Goal: Task Accomplishment & Management: Manage account settings

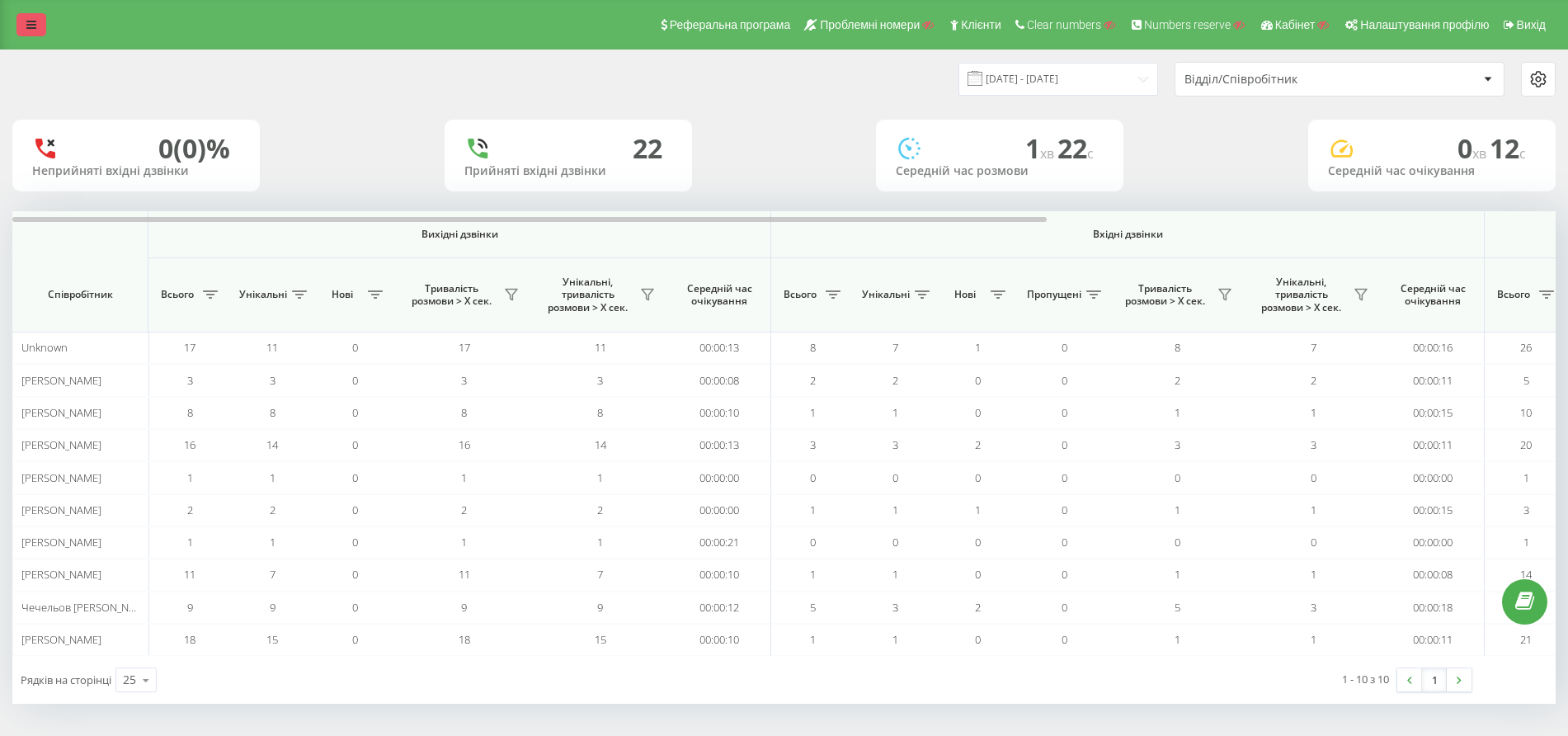
drag, startPoint x: 51, startPoint y: 20, endPoint x: 43, endPoint y: 24, distance: 8.9
click at [49, 22] on div "Реферальна програма Проблемні номери Клієнти Clear numbers Numbers reserve Кабі…" at bounding box center [784, 25] width 1568 height 50
click at [42, 24] on link at bounding box center [31, 25] width 29 height 23
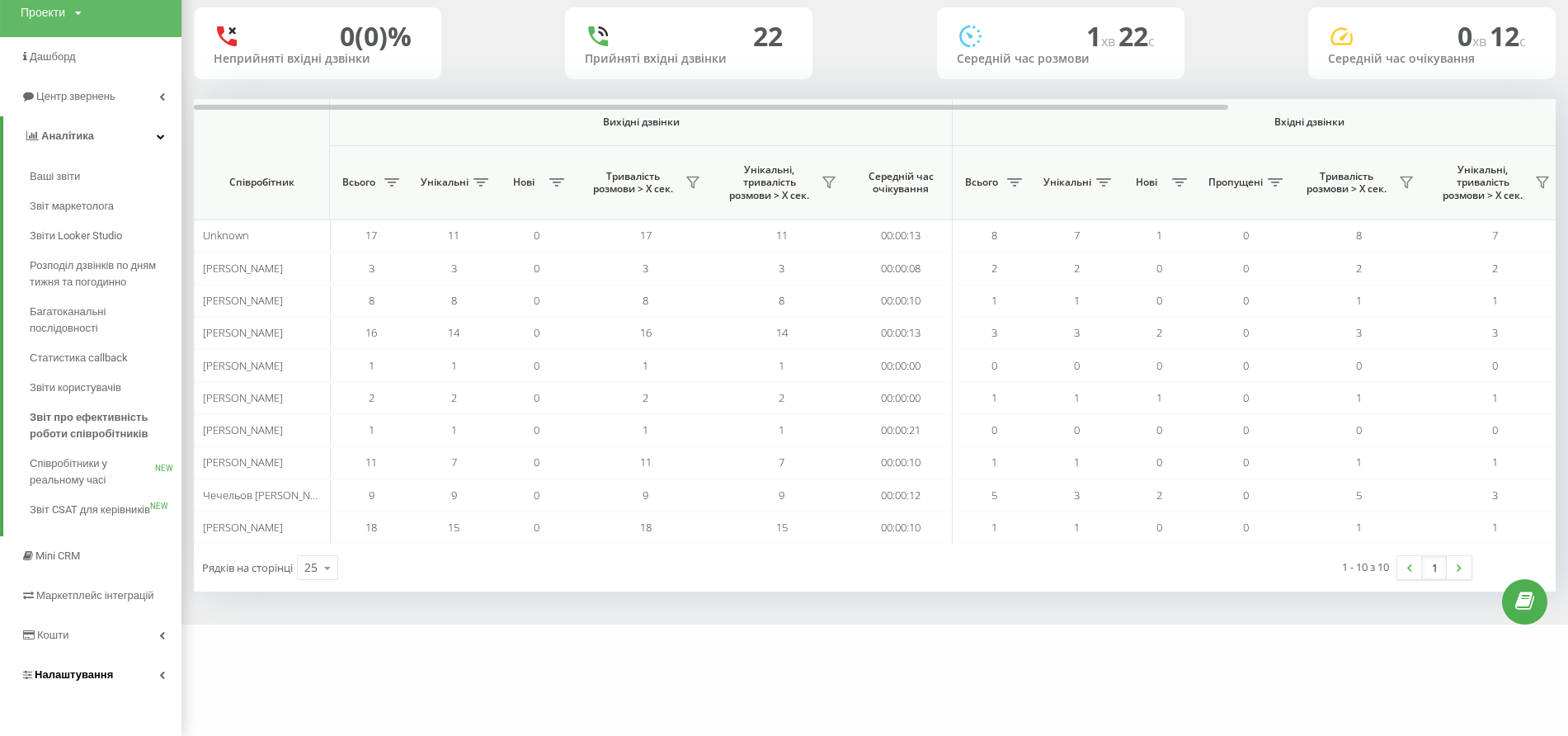
click at [67, 671] on span "Налаштування" at bounding box center [74, 674] width 78 height 12
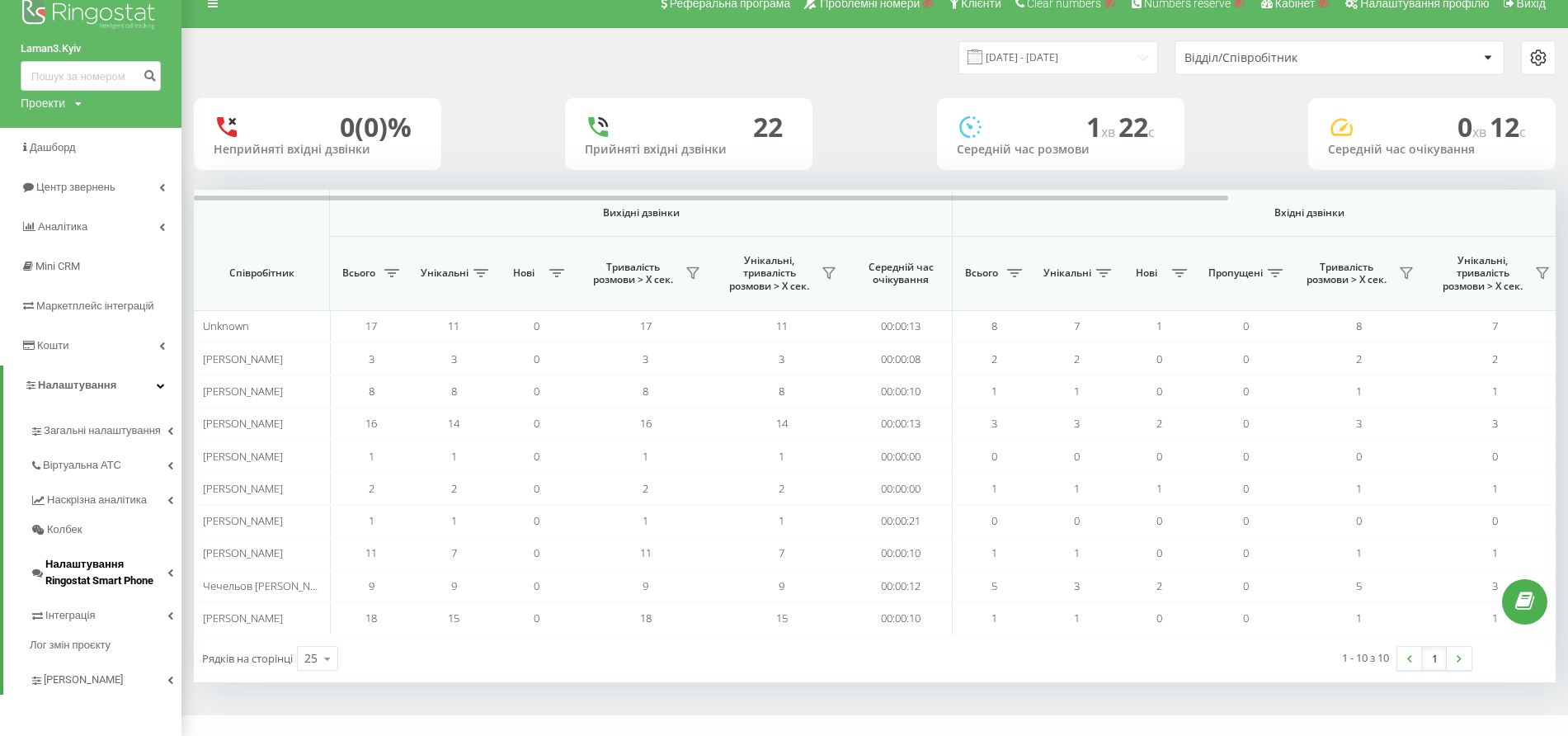
scroll to position [22, 0]
click at [87, 465] on span "Віртуальна АТС" at bounding box center [84, 465] width 84 height 17
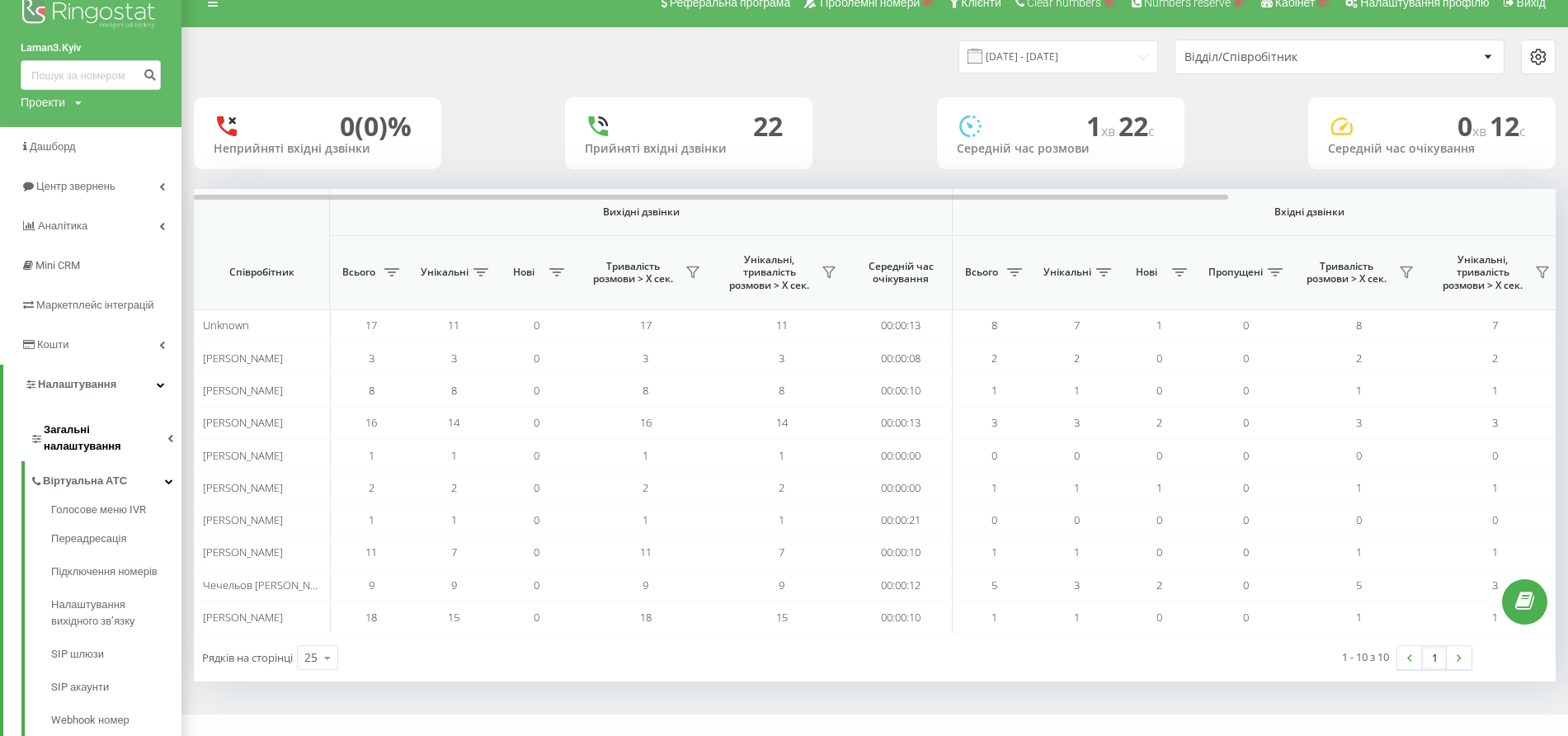
click at [107, 419] on link "Загальні налаштування" at bounding box center [105, 436] width 152 height 51
click at [88, 528] on span "Співробітники" at bounding box center [90, 536] width 76 height 17
